Goal: Task Accomplishment & Management: Use online tool/utility

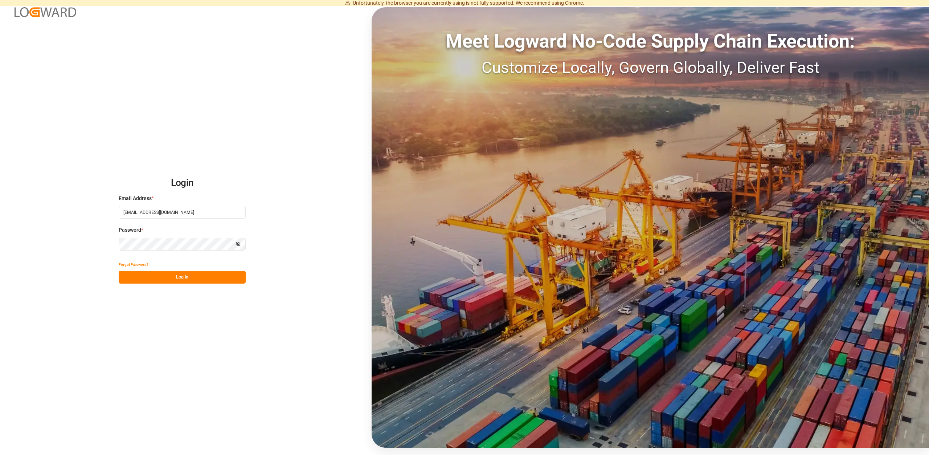
drag, startPoint x: 177, startPoint y: 279, endPoint x: 166, endPoint y: 284, distance: 12.3
click at [177, 280] on button "Log In" at bounding box center [182, 277] width 127 height 13
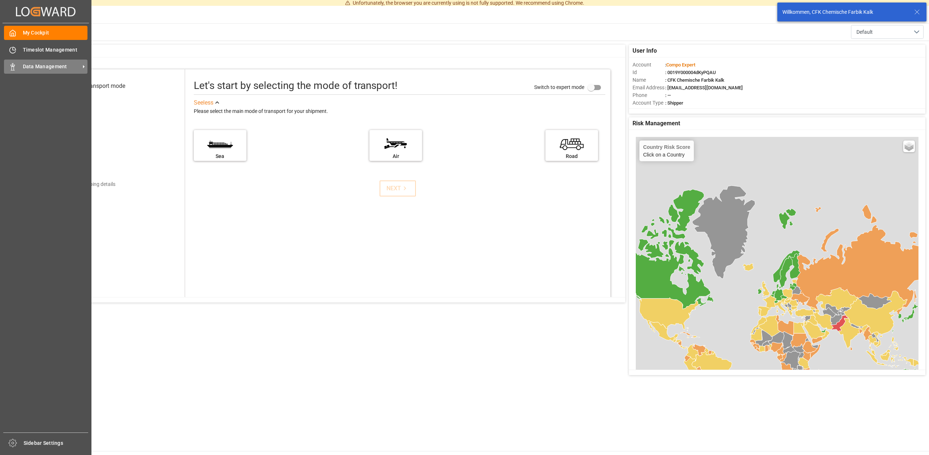
click at [45, 65] on span "Data Management" at bounding box center [51, 67] width 57 height 8
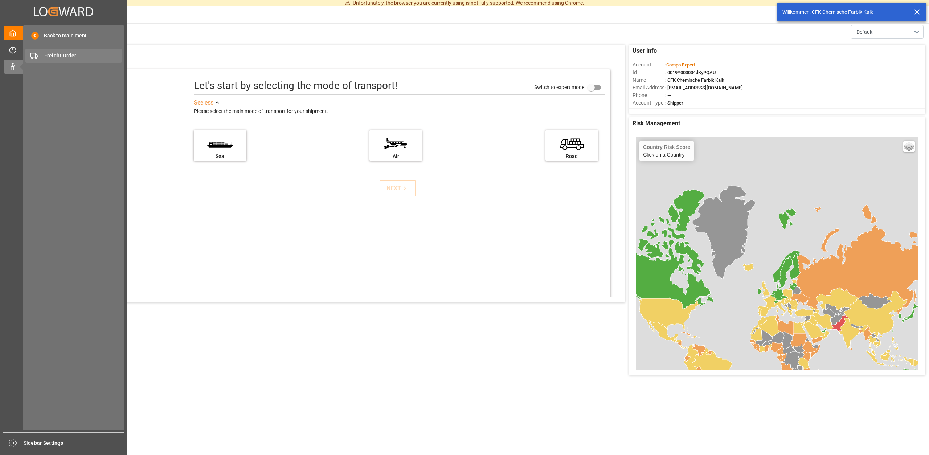
click at [64, 55] on span "Freight Order" at bounding box center [83, 56] width 78 height 8
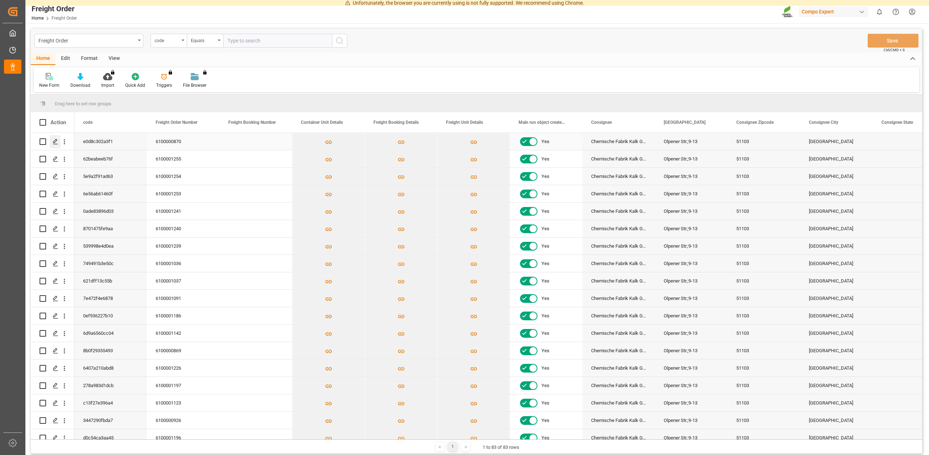
click at [56, 142] on icon "Press SPACE to select this row." at bounding box center [56, 142] width 6 height 6
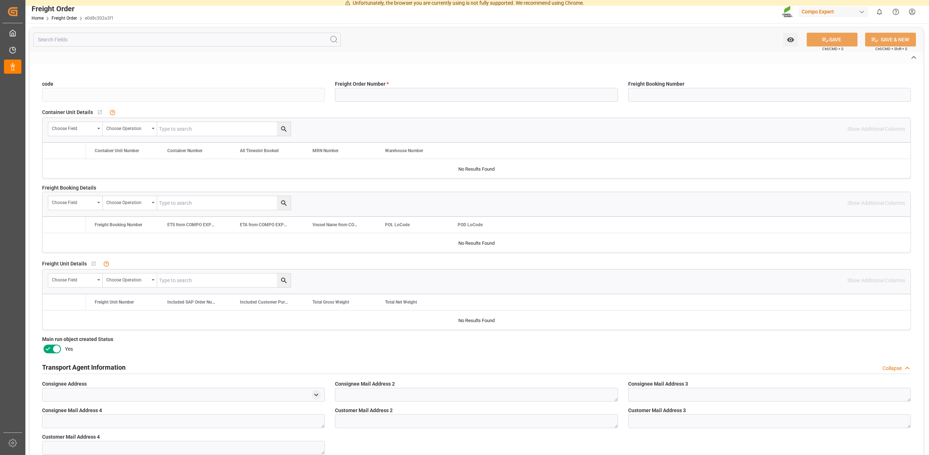
type input "e0d8c302a3f1"
type input "6100000870"
type input "No"
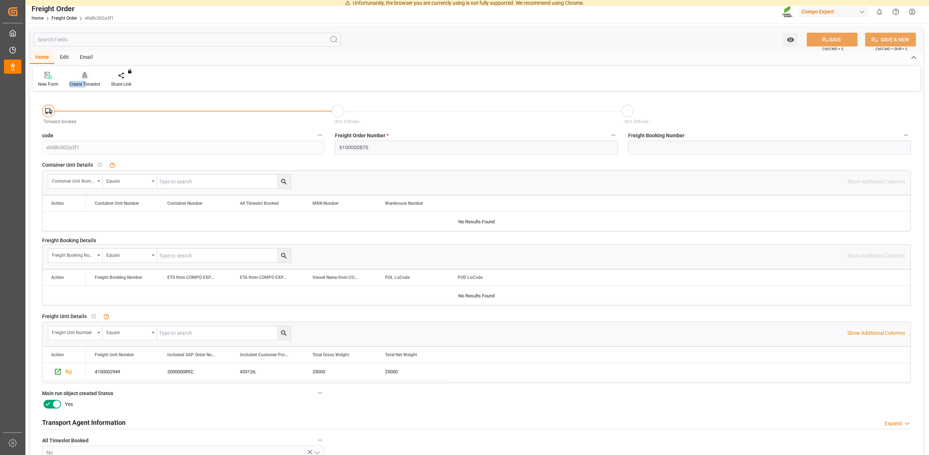
drag, startPoint x: 87, startPoint y: 81, endPoint x: 85, endPoint y: 86, distance: 6.1
click at [85, 86] on div "Create Timeslot" at bounding box center [85, 80] width 42 height 16
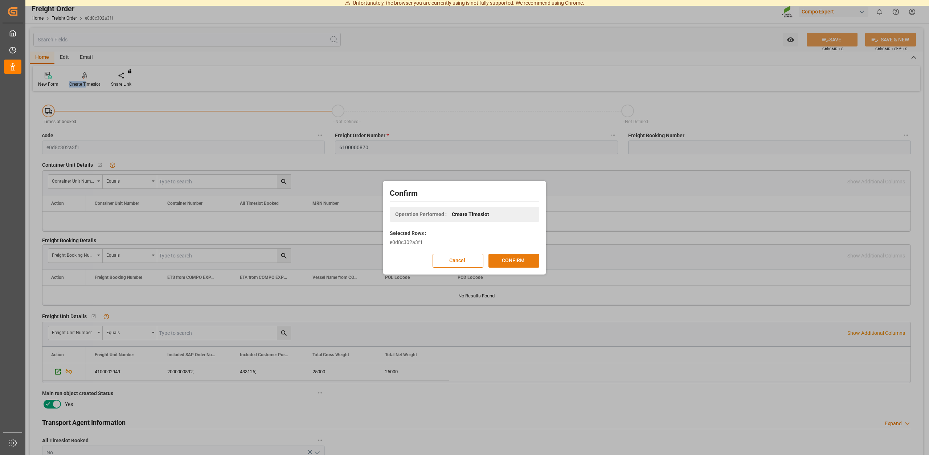
click at [509, 258] on button "CONFIRM" at bounding box center [514, 261] width 51 height 14
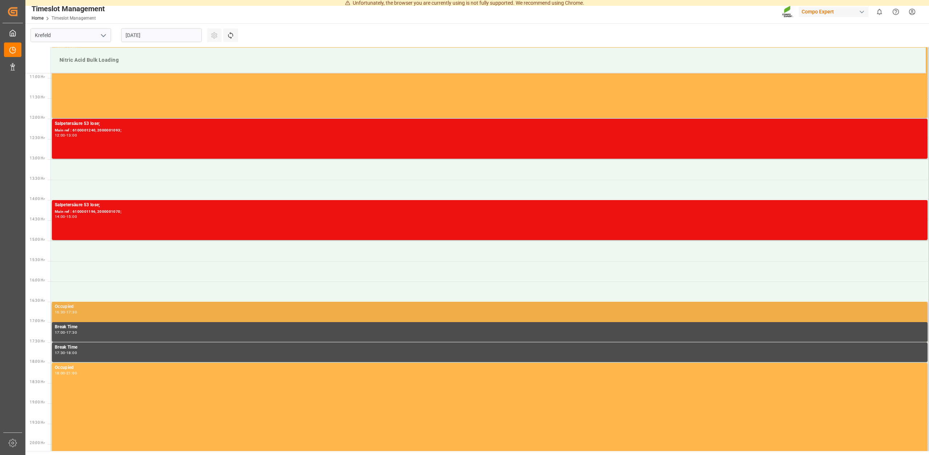
scroll to position [443, 0]
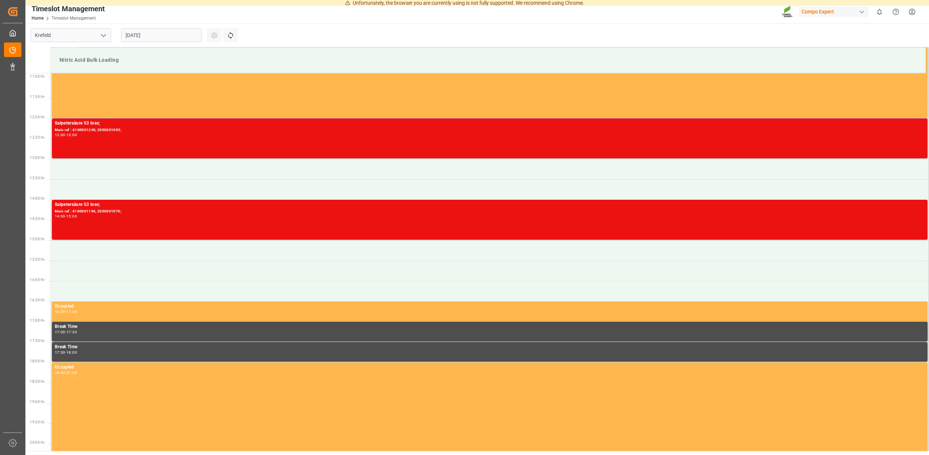
click at [166, 34] on input "19.08.2025" at bounding box center [161, 35] width 81 height 14
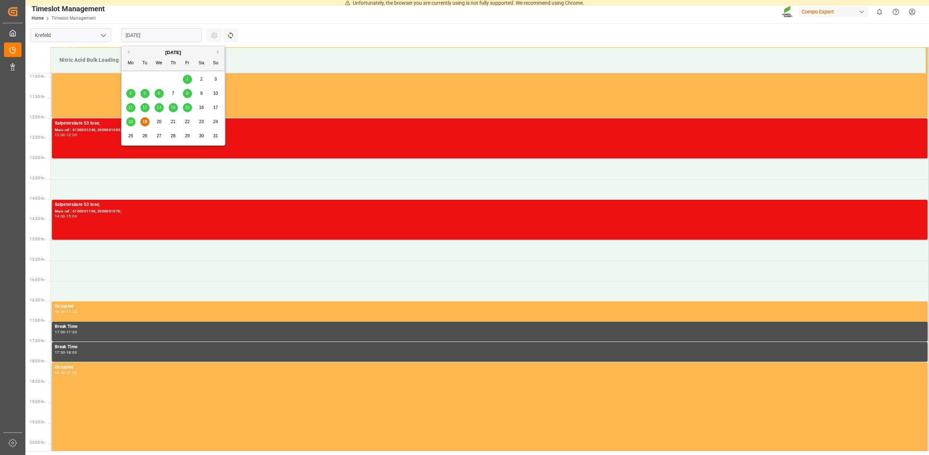
click at [158, 122] on span "20" at bounding box center [158, 121] width 5 height 5
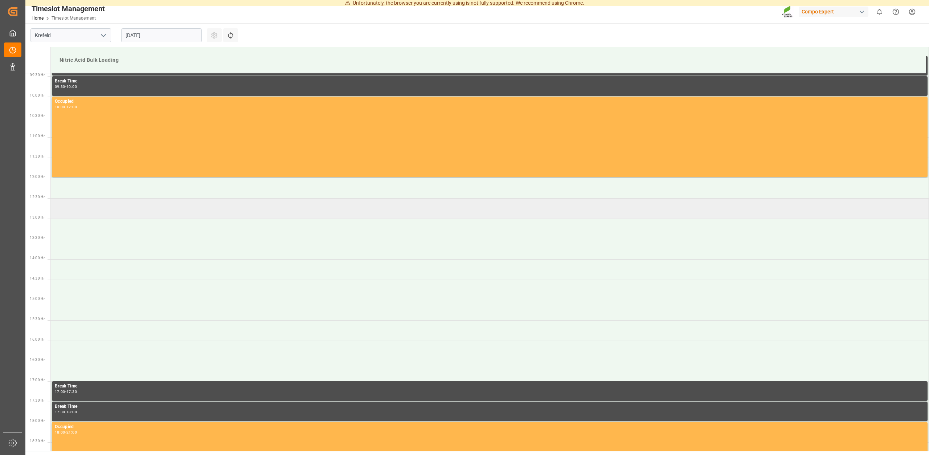
scroll to position [368, 0]
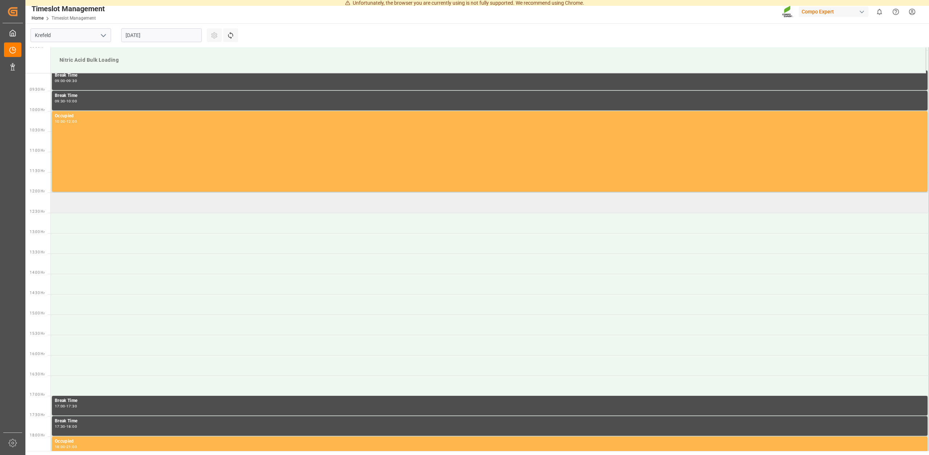
click at [80, 205] on td at bounding box center [490, 202] width 879 height 20
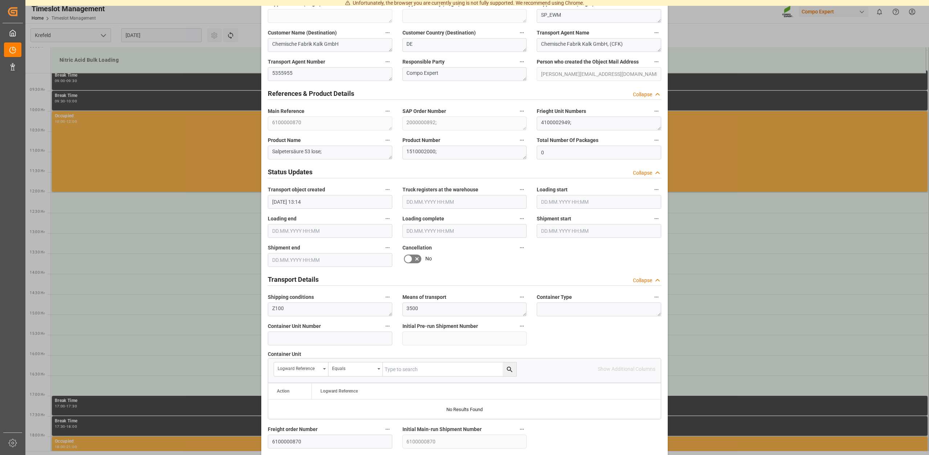
scroll to position [553, 0]
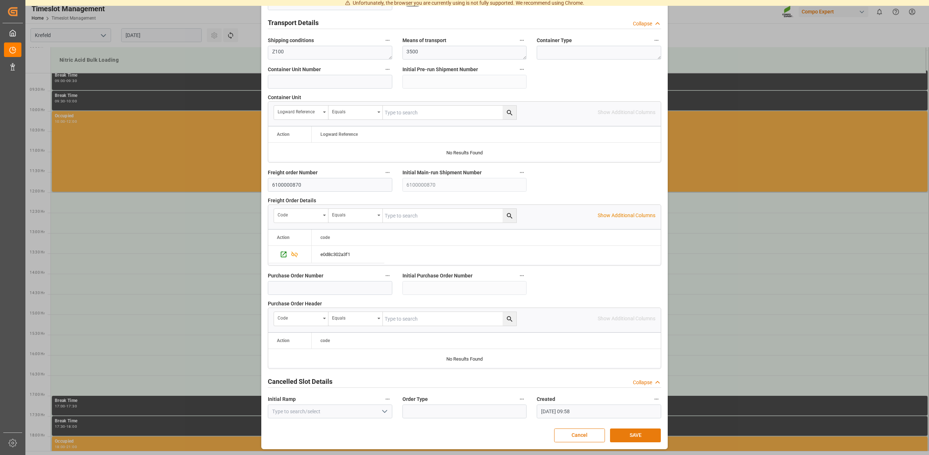
click at [633, 436] on button "SAVE" at bounding box center [635, 435] width 51 height 14
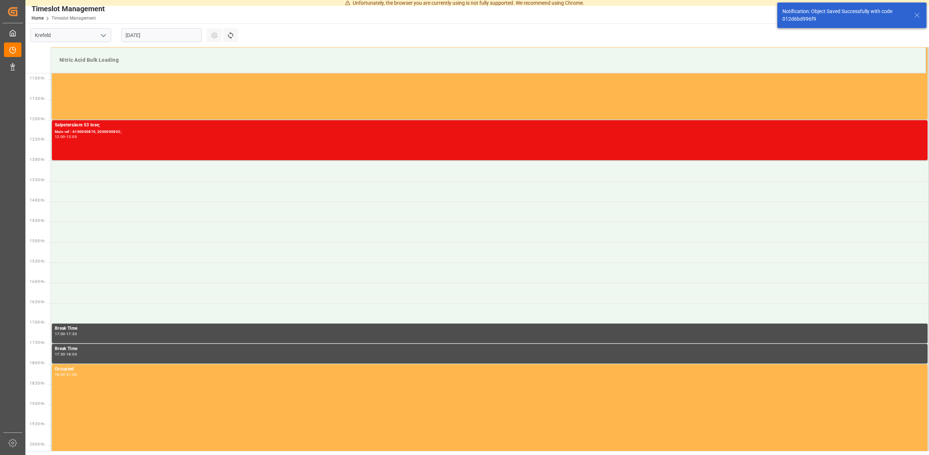
scroll to position [443, 0]
